Goal: Task Accomplishment & Management: Use online tool/utility

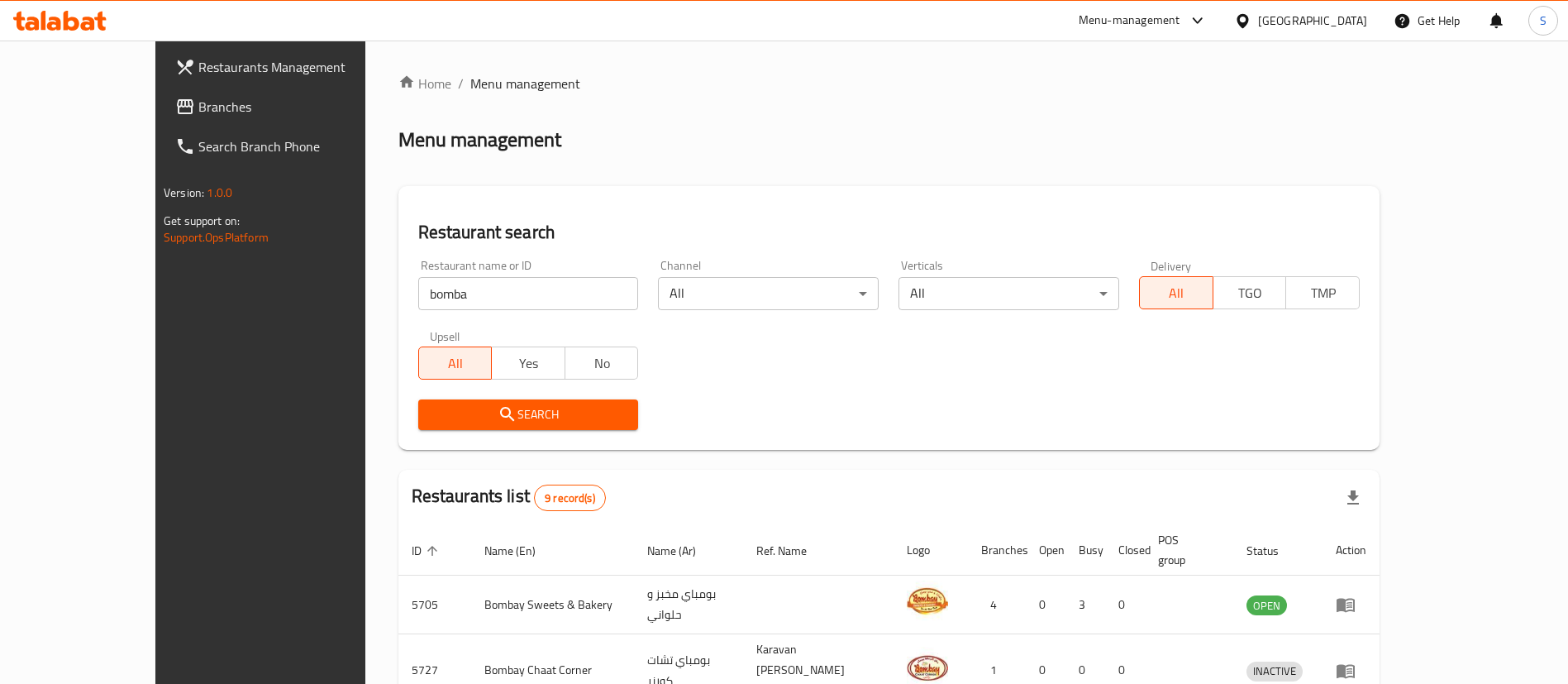
click at [474, 289] on input "bomba" at bounding box center [528, 293] width 221 height 33
paste input "601831"
click button "Search" at bounding box center [528, 414] width 221 height 31
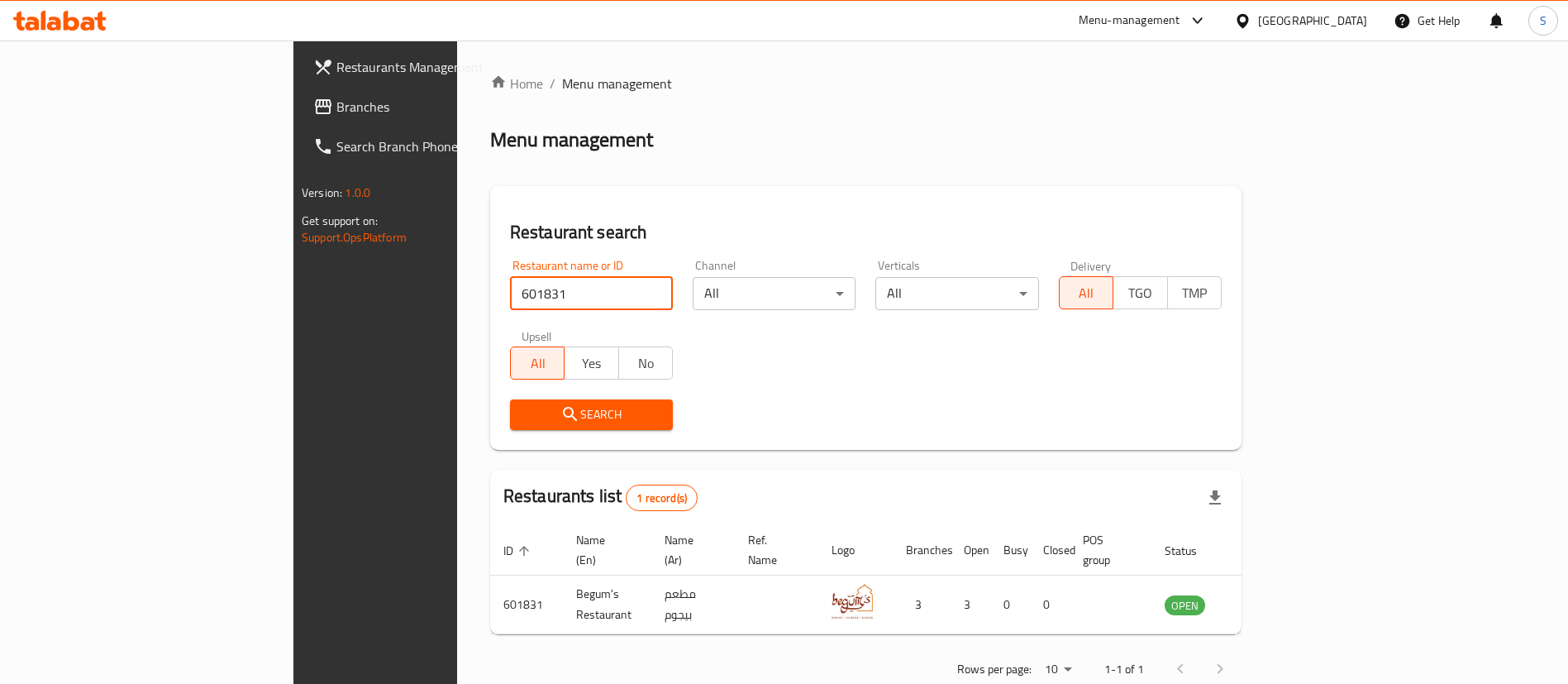
click at [510, 299] on input "601831" at bounding box center [591, 293] width 163 height 33
paste input "86584"
click at [510, 299] on input "601831" at bounding box center [591, 293] width 163 height 33
click button "Search" at bounding box center [591, 414] width 163 height 31
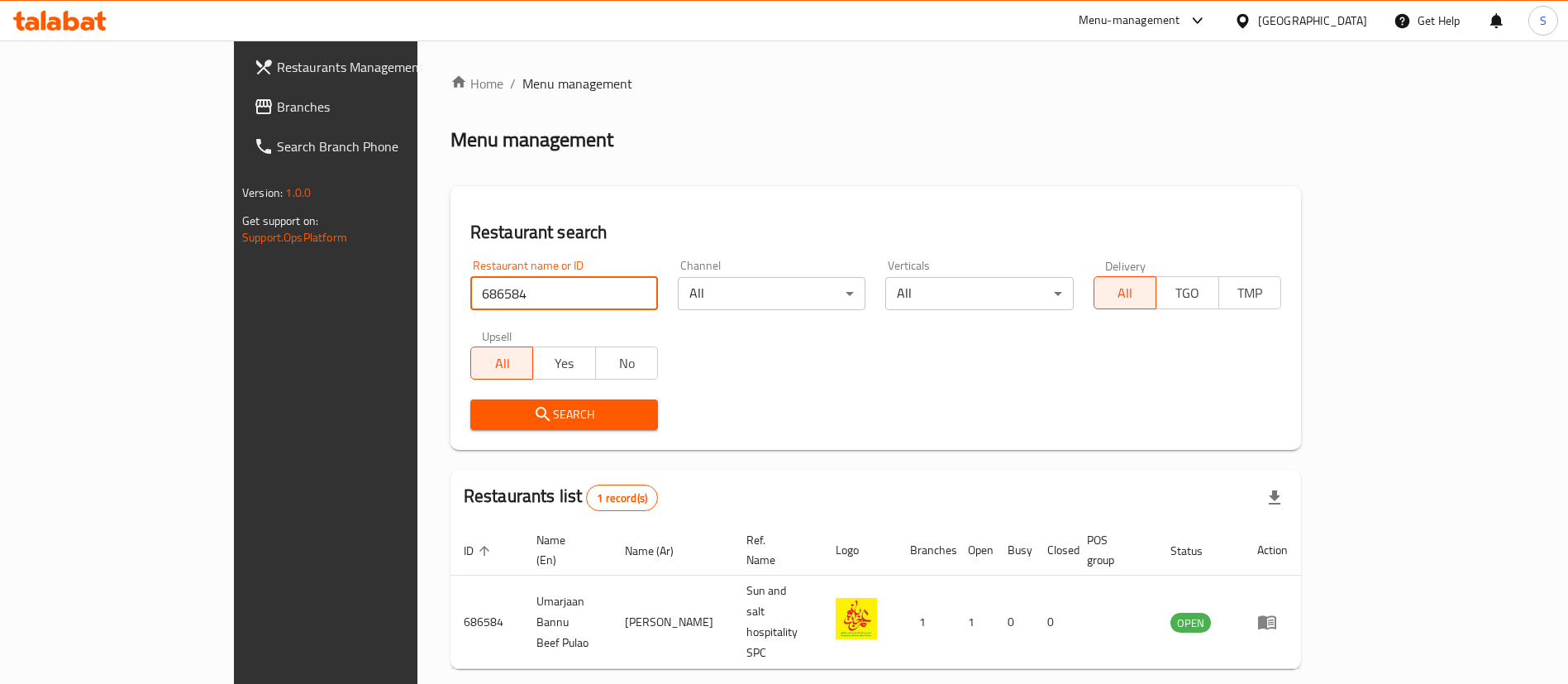
click at [470, 282] on input "686584" at bounding box center [564, 293] width 187 height 33
click button "Search" at bounding box center [564, 414] width 187 height 31
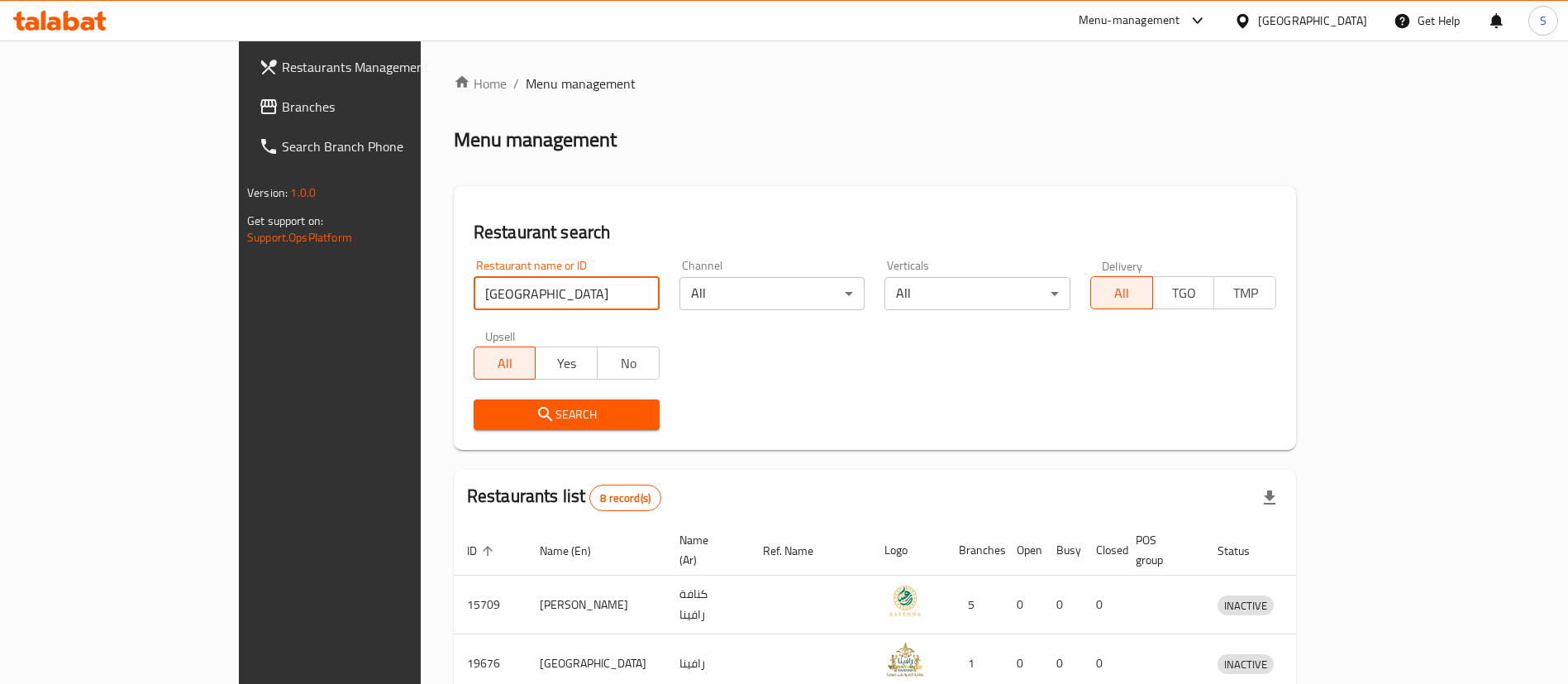
scroll to position [432, 0]
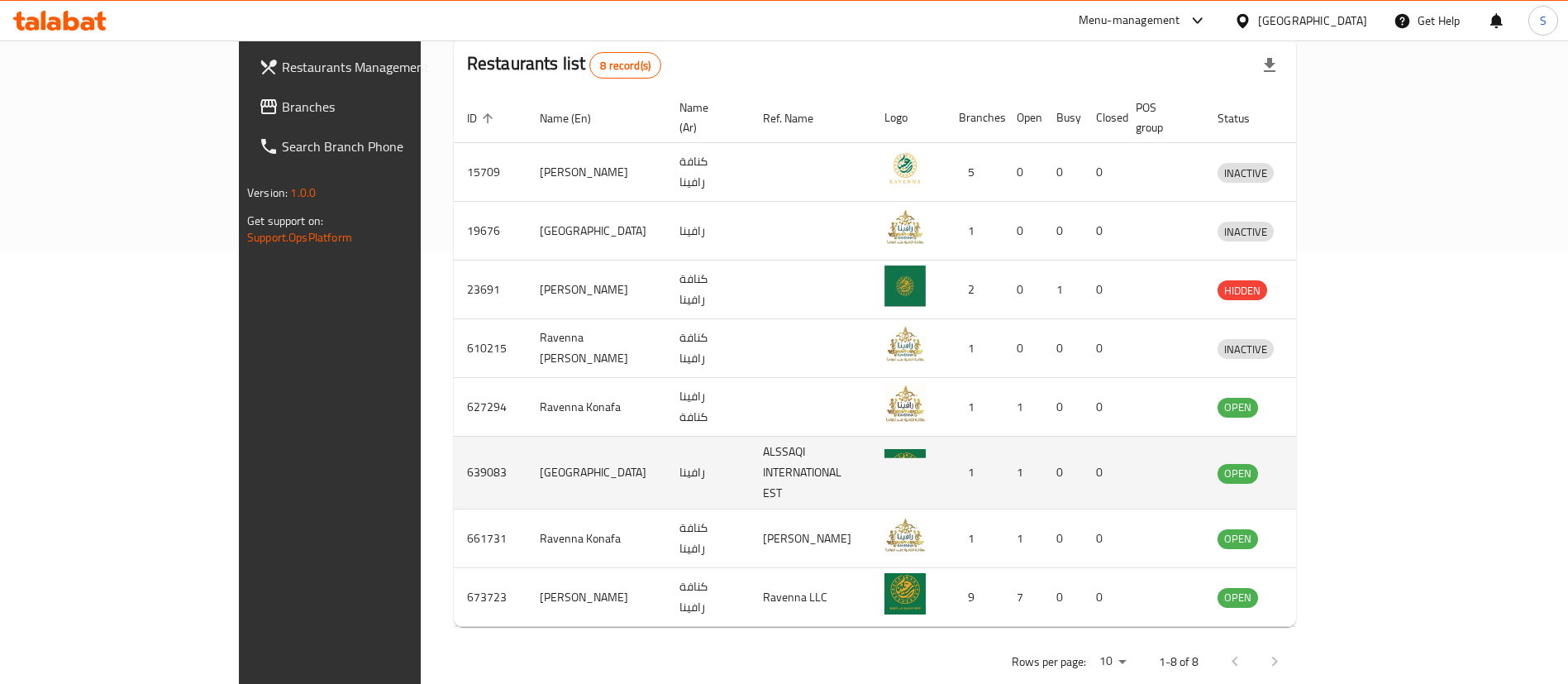
click at [454, 445] on td "639083" at bounding box center [490, 473] width 72 height 72
copy td "639083"
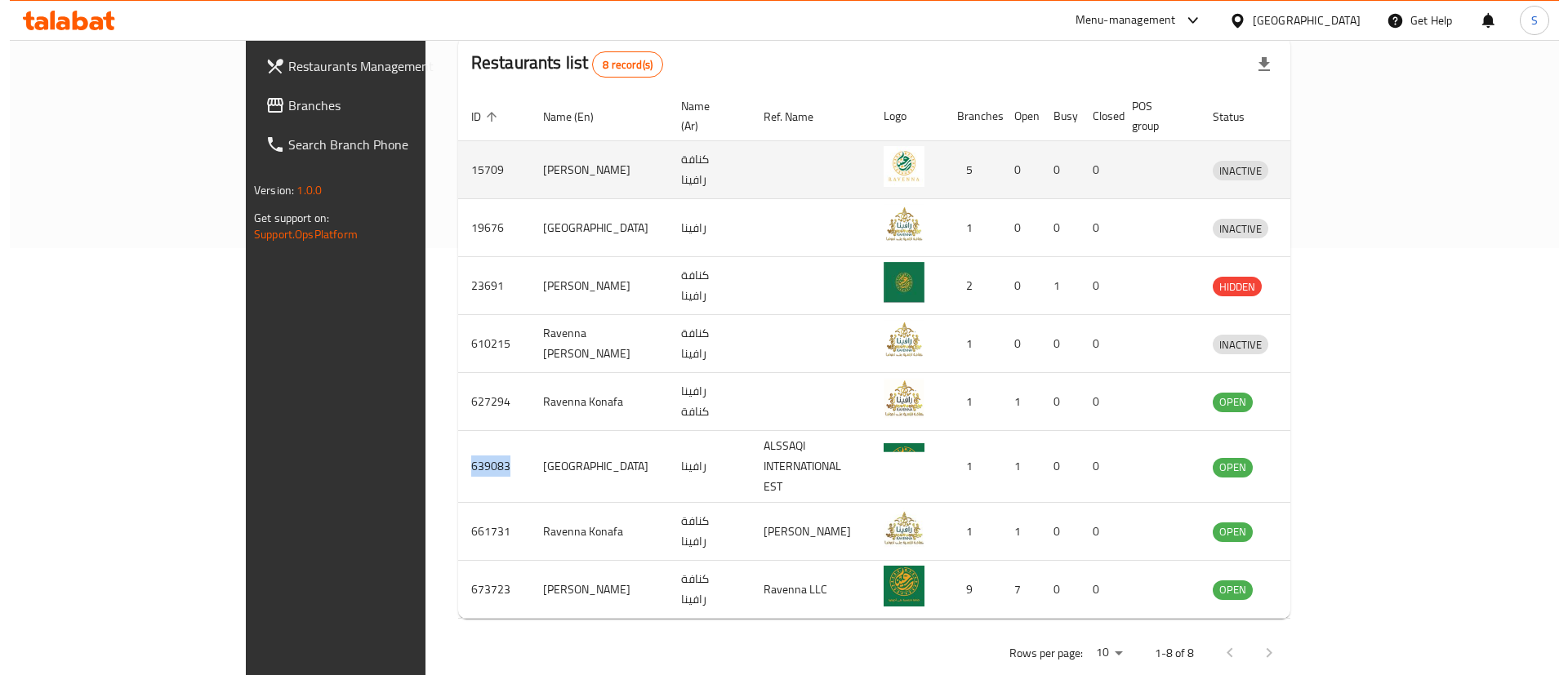
scroll to position [0, 0]
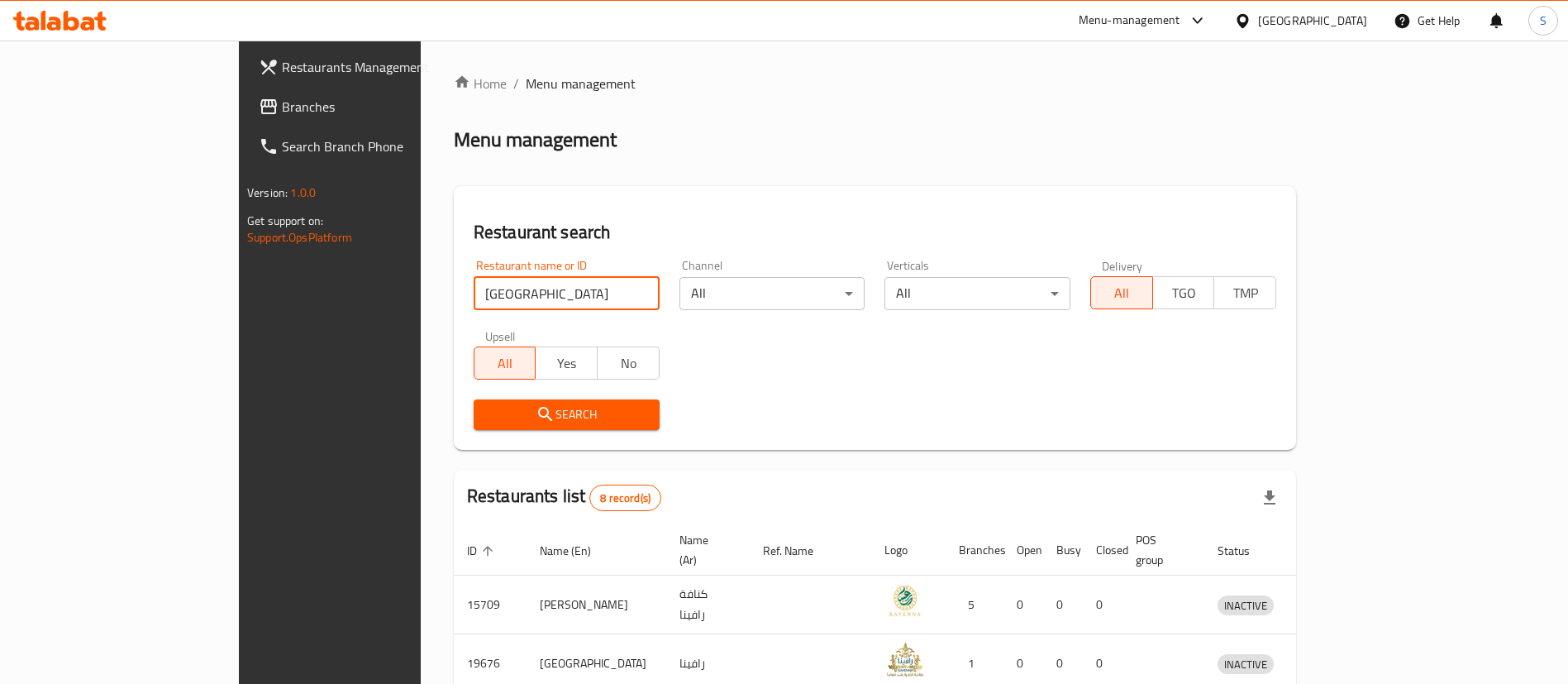
click at [495, 294] on input "[GEOGRAPHIC_DATA]" at bounding box center [566, 293] width 186 height 33
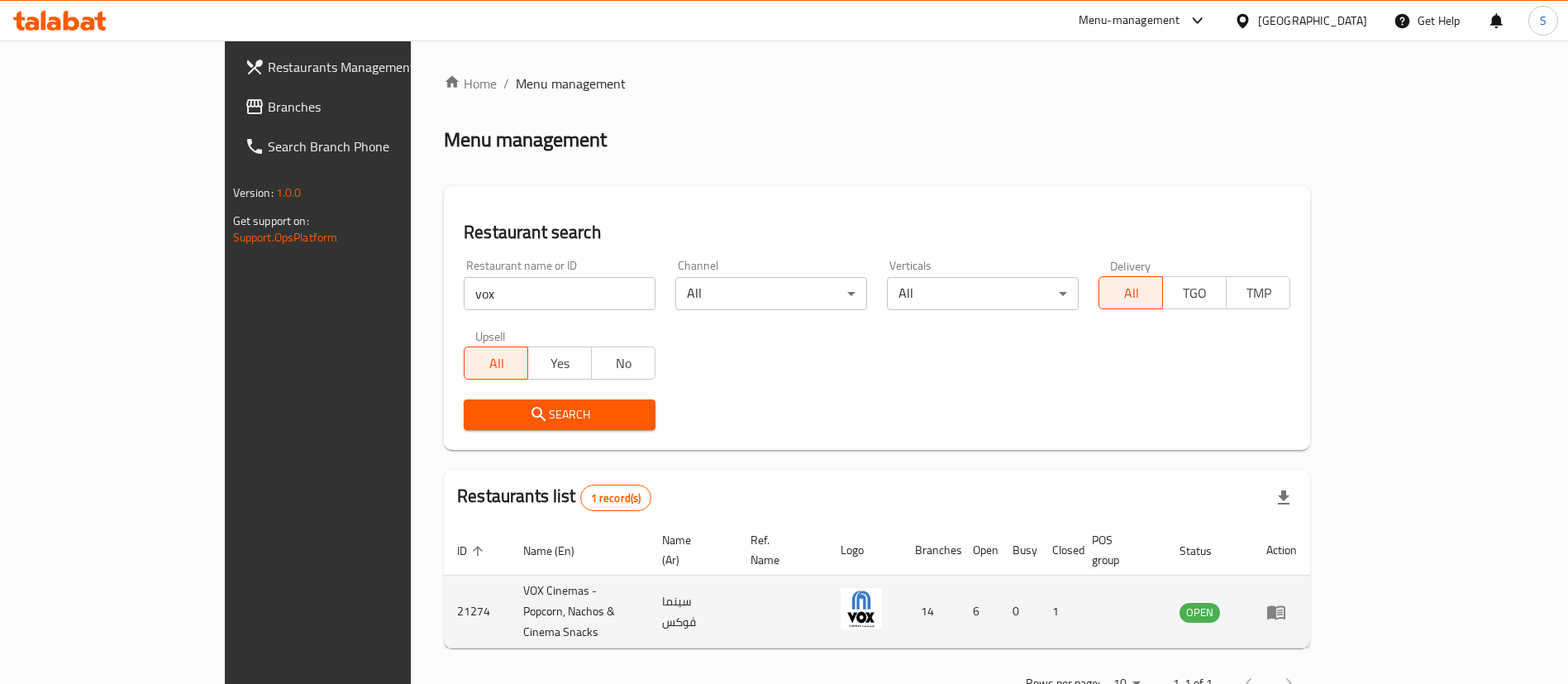
click at [444, 588] on td "21274" at bounding box center [477, 612] width 66 height 72
copy td "21274"
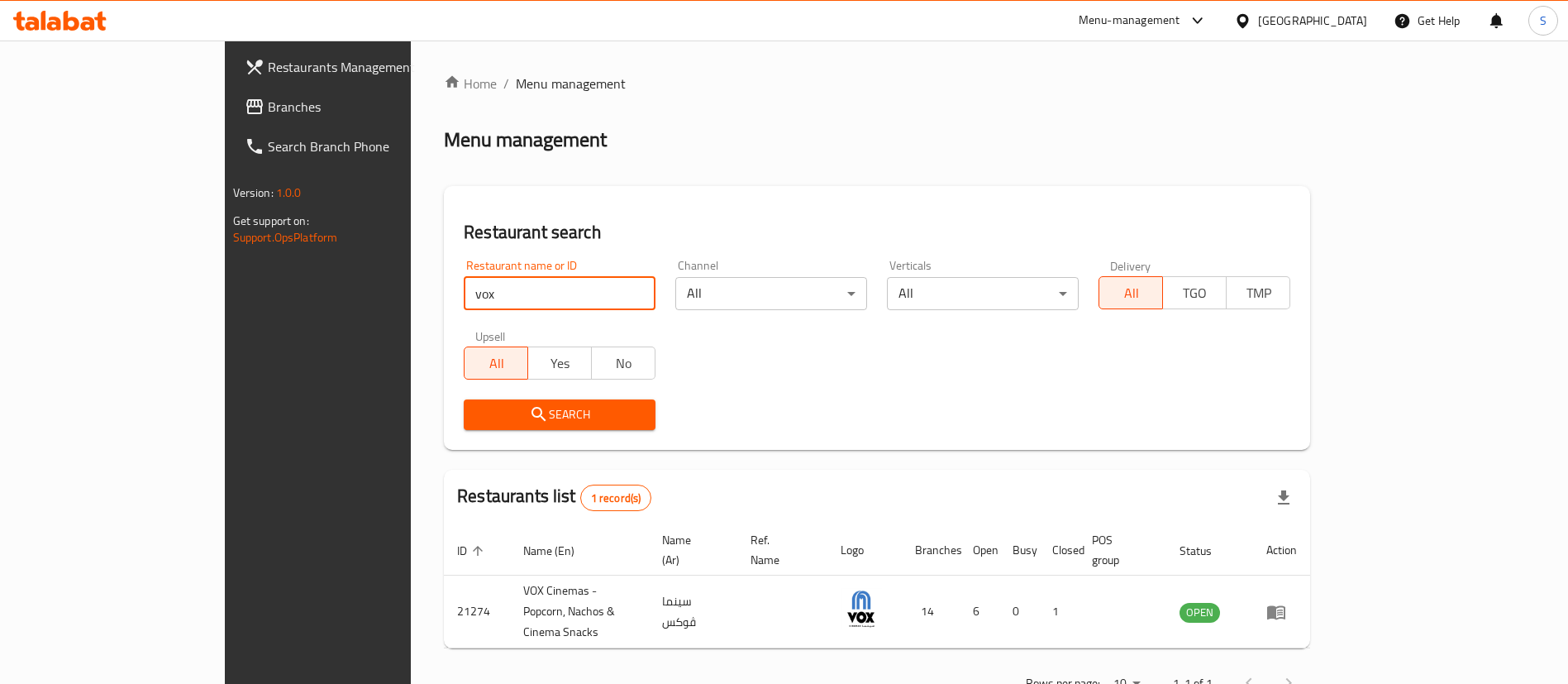
click at [534, 300] on input "vox" at bounding box center [559, 293] width 192 height 33
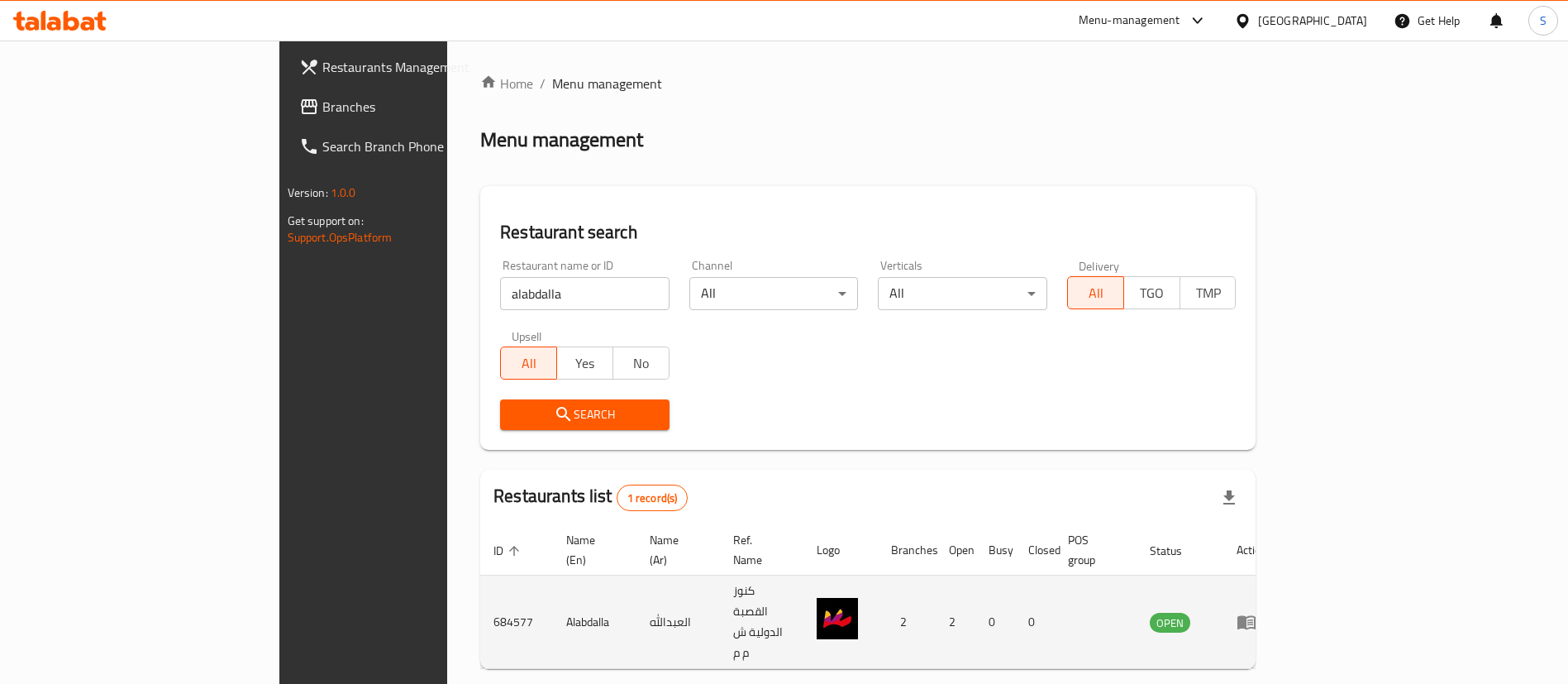
click at [481, 581] on td "684577" at bounding box center [517, 622] width 72 height 94
copy td "684577"
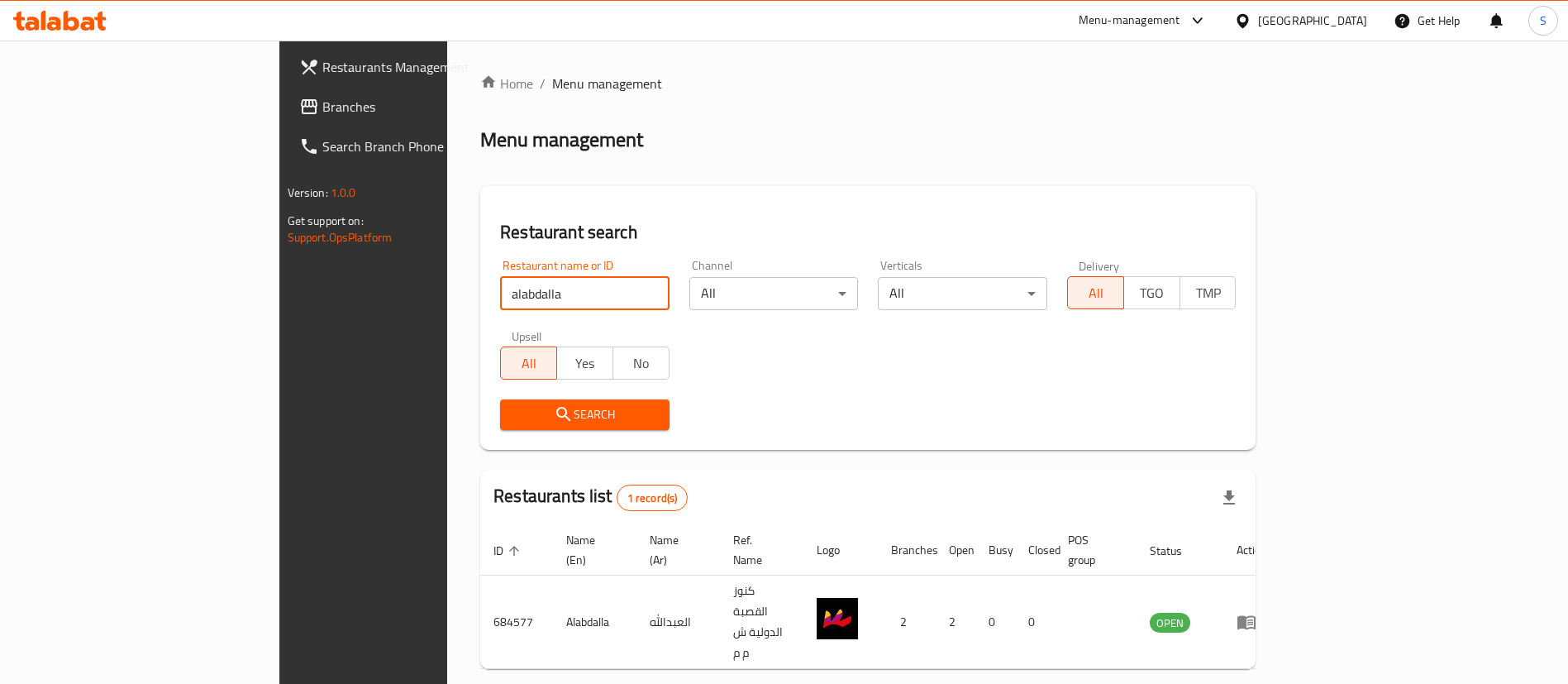
click at [500, 290] on input "alabdalla" at bounding box center [585, 293] width 170 height 33
paste input "LFC"
click button "Search" at bounding box center [585, 414] width 170 height 31
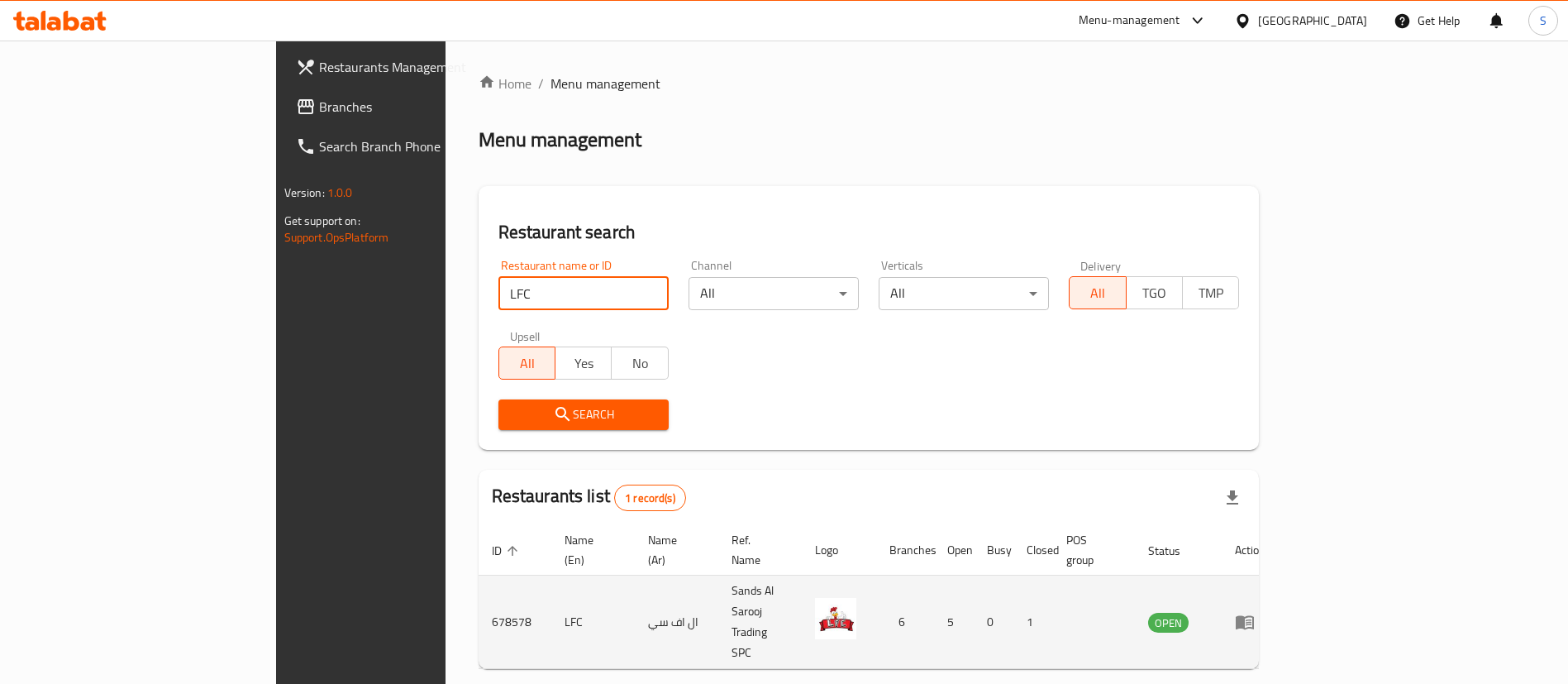
click at [479, 585] on td "678578" at bounding box center [515, 622] width 72 height 94
copy td "678578"
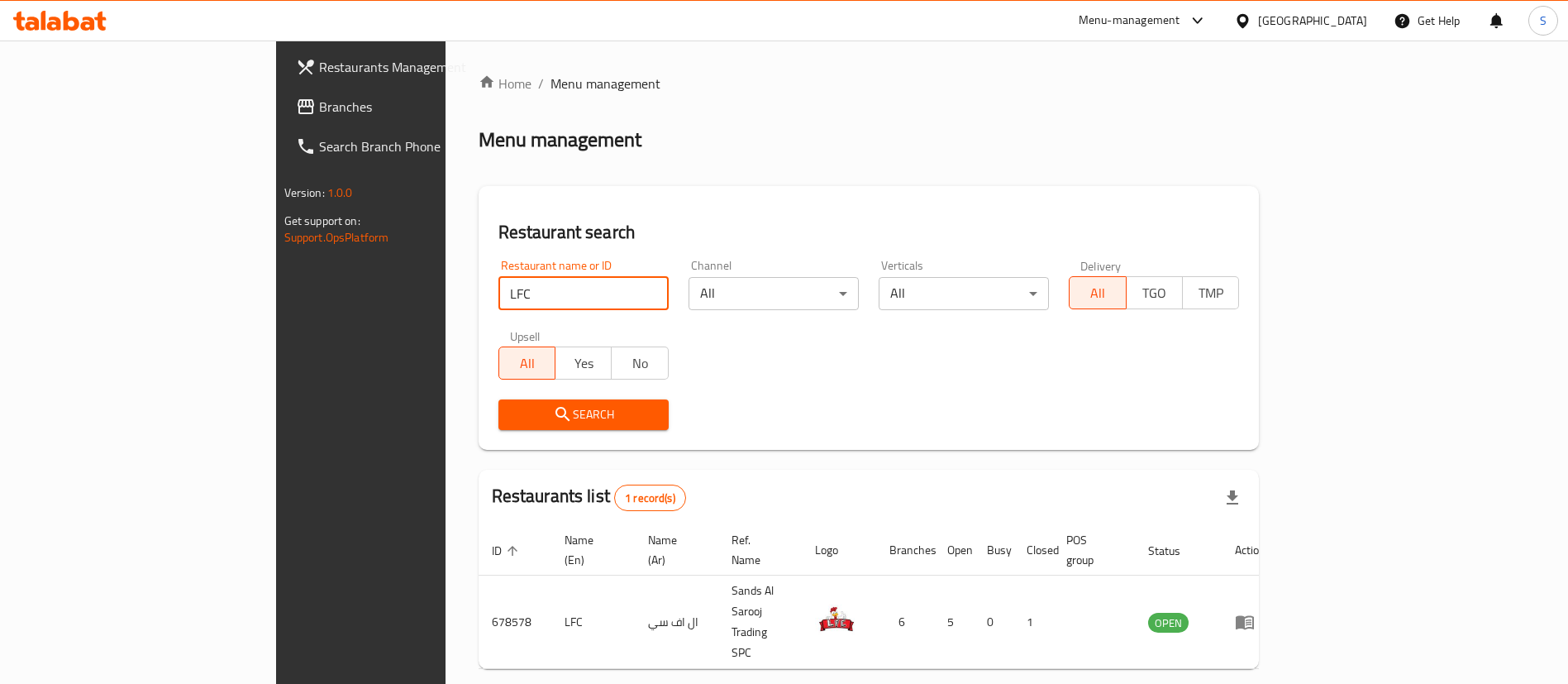
click at [552, 300] on input "LFC" at bounding box center [583, 293] width 170 height 33
paste input "Umarjaan Bannu Beef Pulao"
type input "Umarjaan Bannu Beef Pulao"
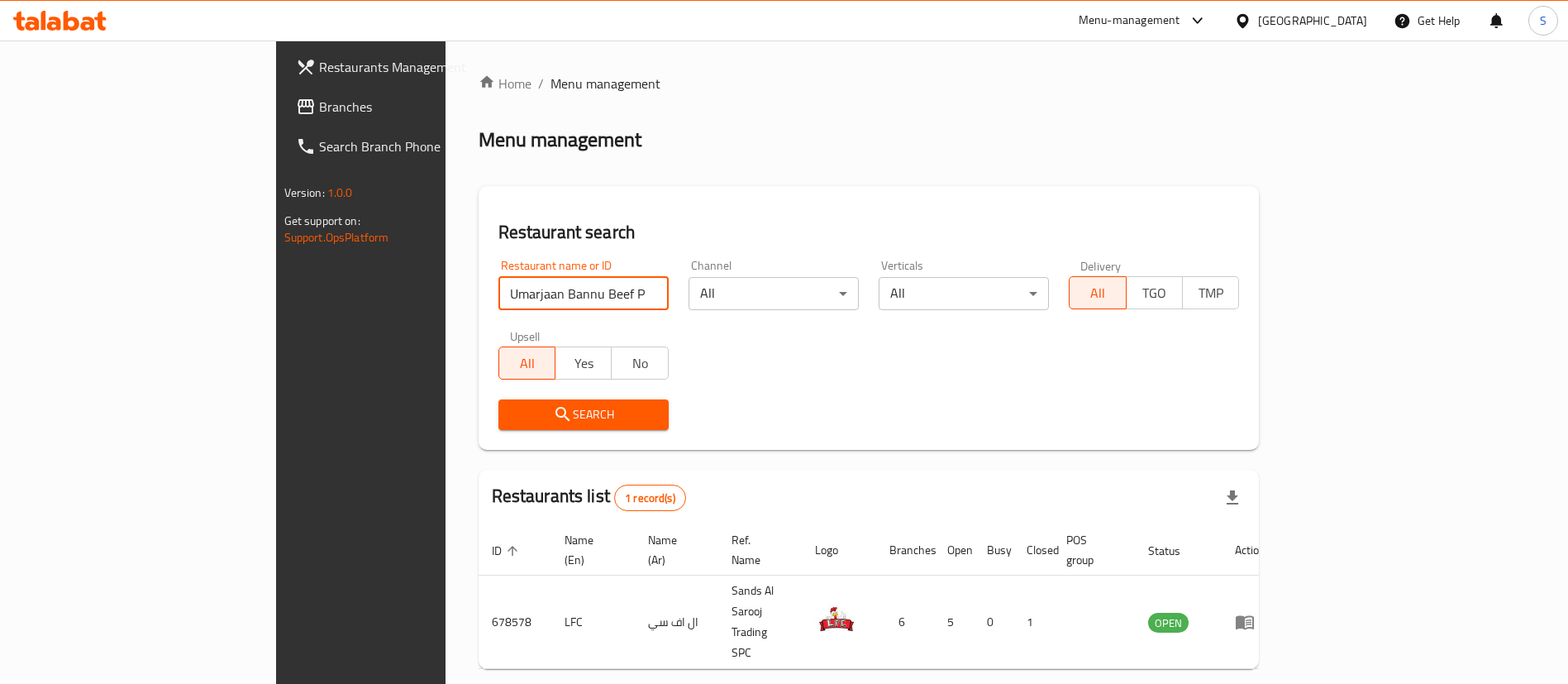
click button "Search" at bounding box center [583, 414] width 170 height 31
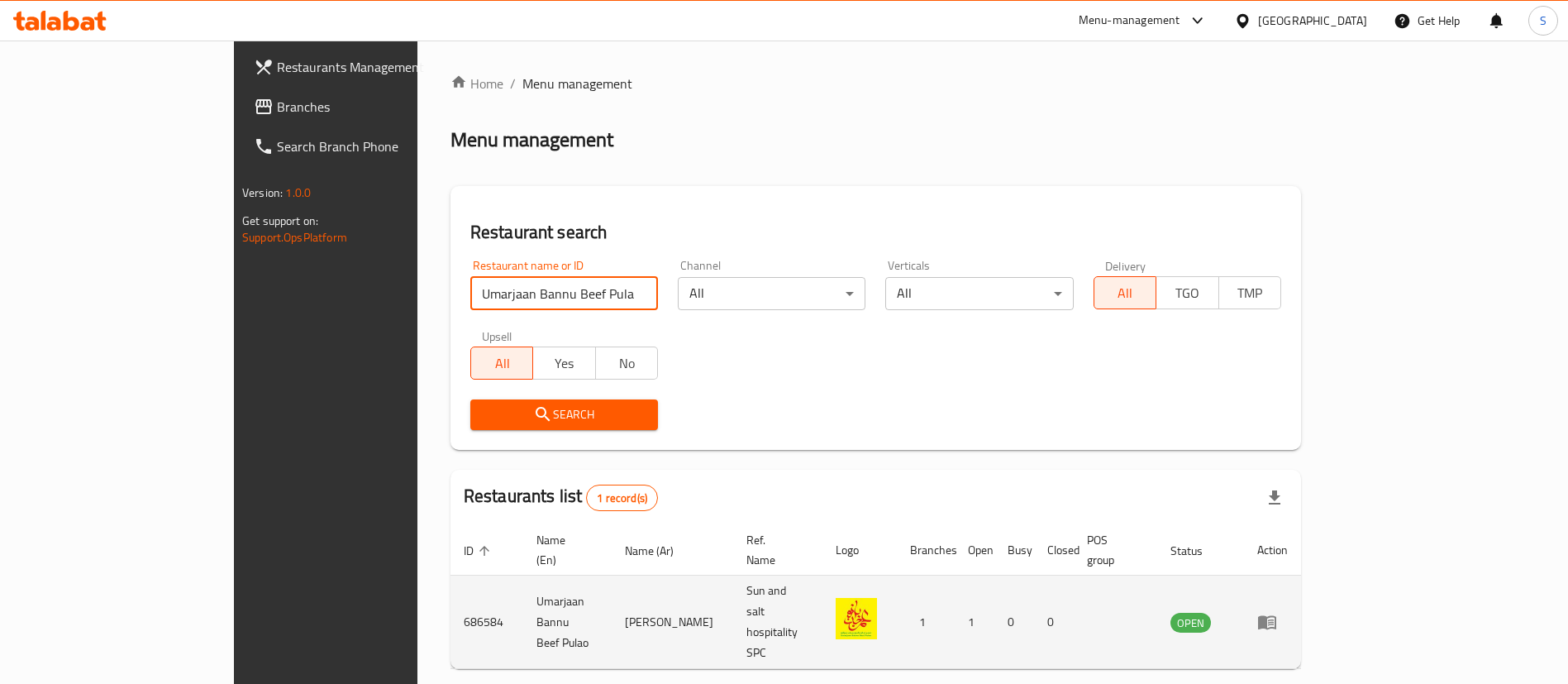
click at [1301, 575] on td "enhanced table" at bounding box center [1272, 622] width 57 height 94
click at [1277, 612] on icon "enhanced table" at bounding box center [1267, 621] width 19 height 19
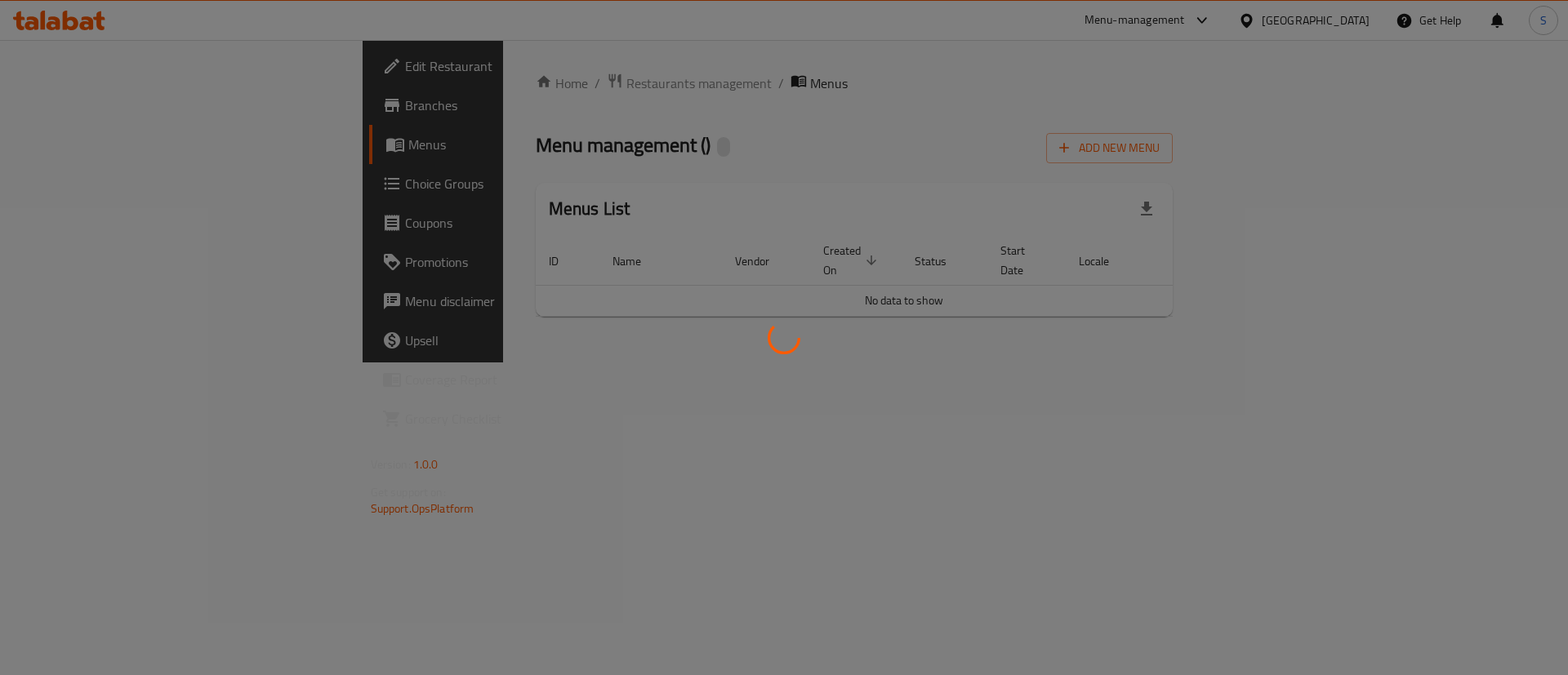
click at [135, 74] on div at bounding box center [784, 338] width 1568 height 675
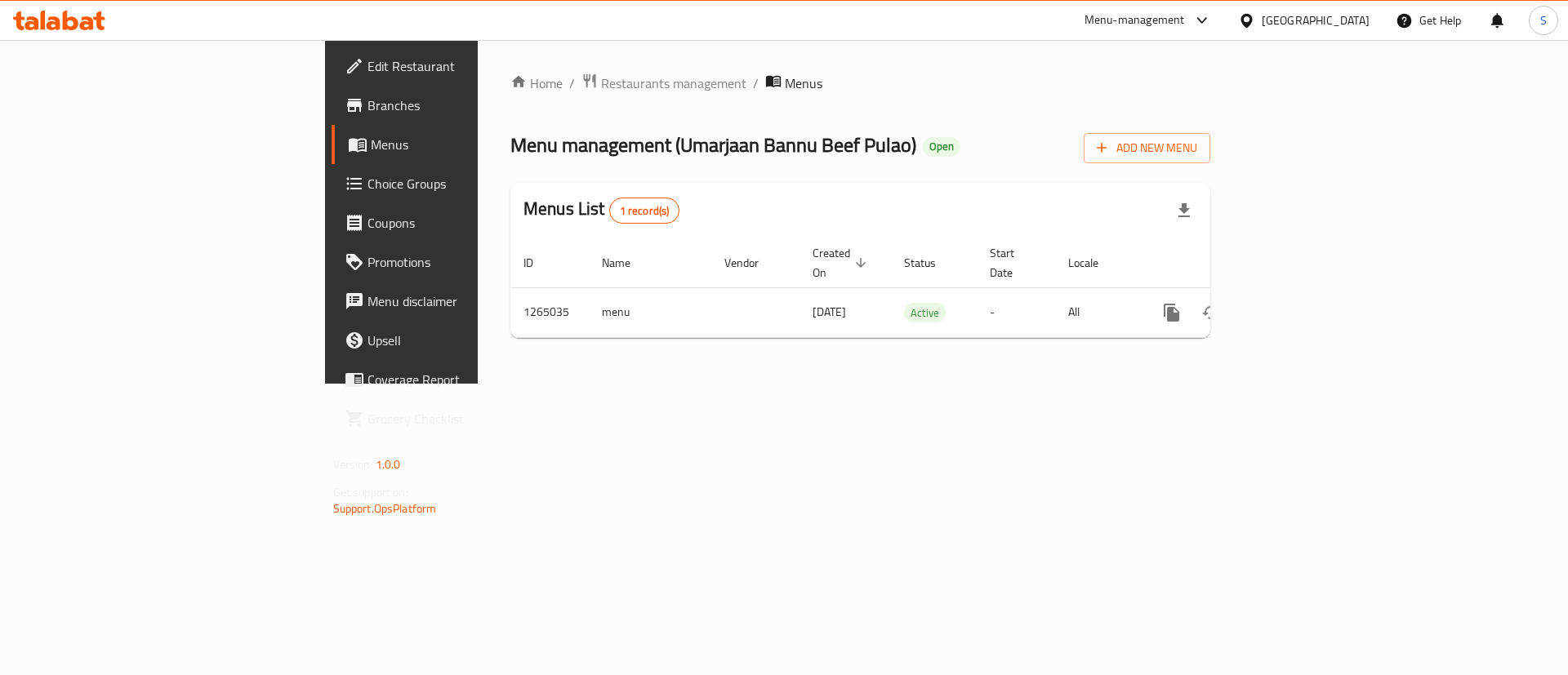
click at [325, 68] on div "Edit Restaurant Branches Menus Choice Groups Coupons Promotions Menu disclaimer…" at bounding box center [784, 212] width 919 height 344
click at [367, 68] on span "Edit Restaurant" at bounding box center [470, 66] width 207 height 19
